Goal: Find specific page/section: Find specific page/section

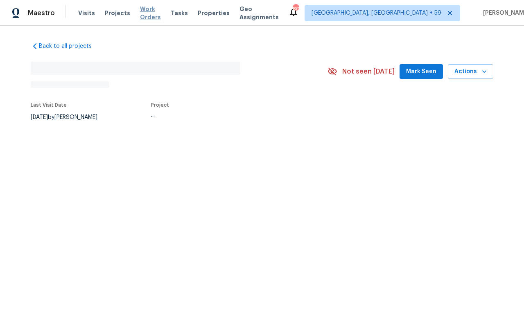
click at [155, 15] on span "Work Orders" at bounding box center [150, 13] width 21 height 16
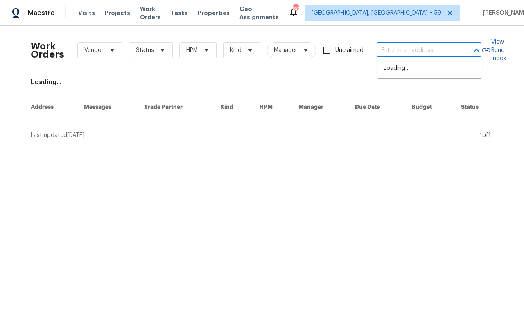
click at [385, 48] on input "text" at bounding box center [417, 50] width 82 height 13
paste input "[STREET_ADDRESS][PERSON_NAME]"
type input "[STREET_ADDRESS][PERSON_NAME]"
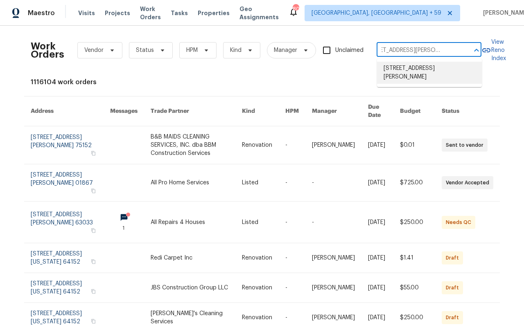
click at [416, 70] on li "[STREET_ADDRESS][PERSON_NAME]" at bounding box center [429, 73] width 105 height 22
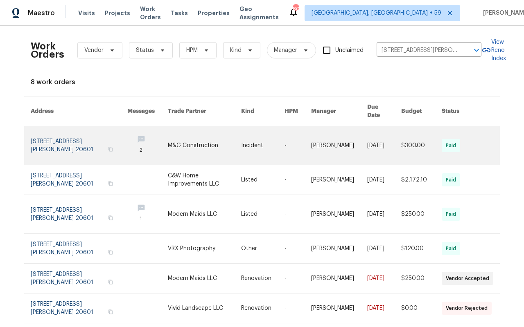
click at [42, 132] on link at bounding box center [79, 145] width 97 height 38
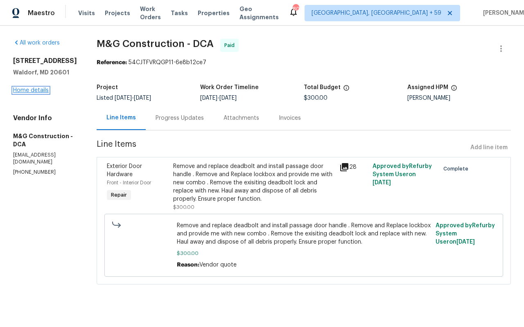
click at [32, 91] on link "Home details" at bounding box center [31, 91] width 36 height 6
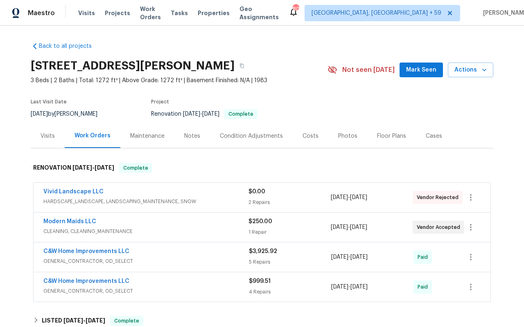
scroll to position [22, 0]
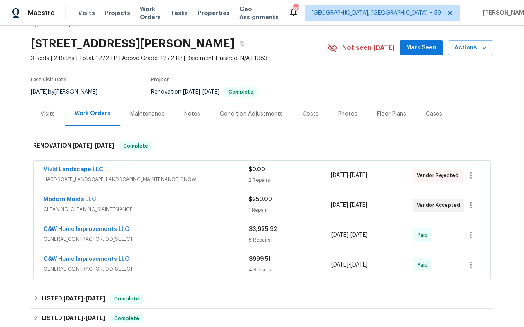
click at [174, 202] on div "Modern Maids LLC" at bounding box center [145, 201] width 205 height 10
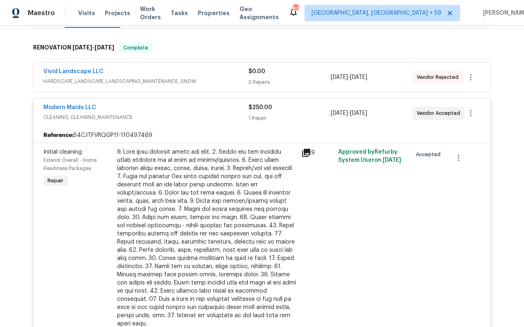
scroll to position [112, 0]
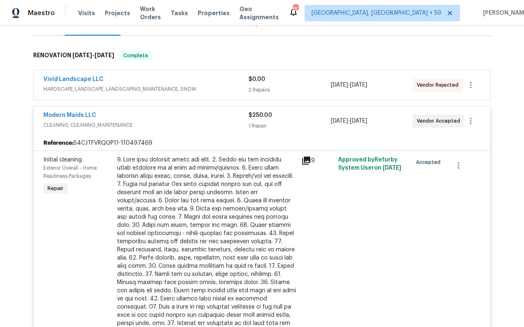
click at [218, 100] on div "Vivid Landscape LLC HARDSCAPE_LANDSCAPE, LANDSCAPING_MAINTENANCE, SNOW $0.00 2 …" at bounding box center [261, 85] width 457 height 30
click at [217, 89] on span "HARDSCAPE_LANDSCAPE, LANDSCAPING_MAINTENANCE, SNOW" at bounding box center [145, 89] width 205 height 8
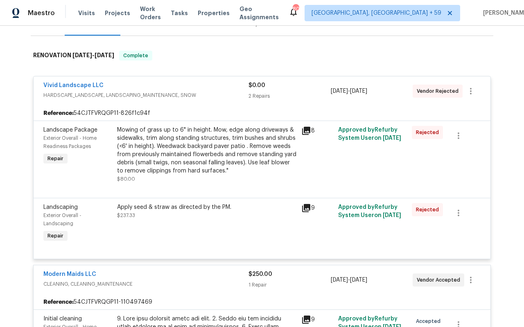
scroll to position [0, 0]
